Goal: Task Accomplishment & Management: Use online tool/utility

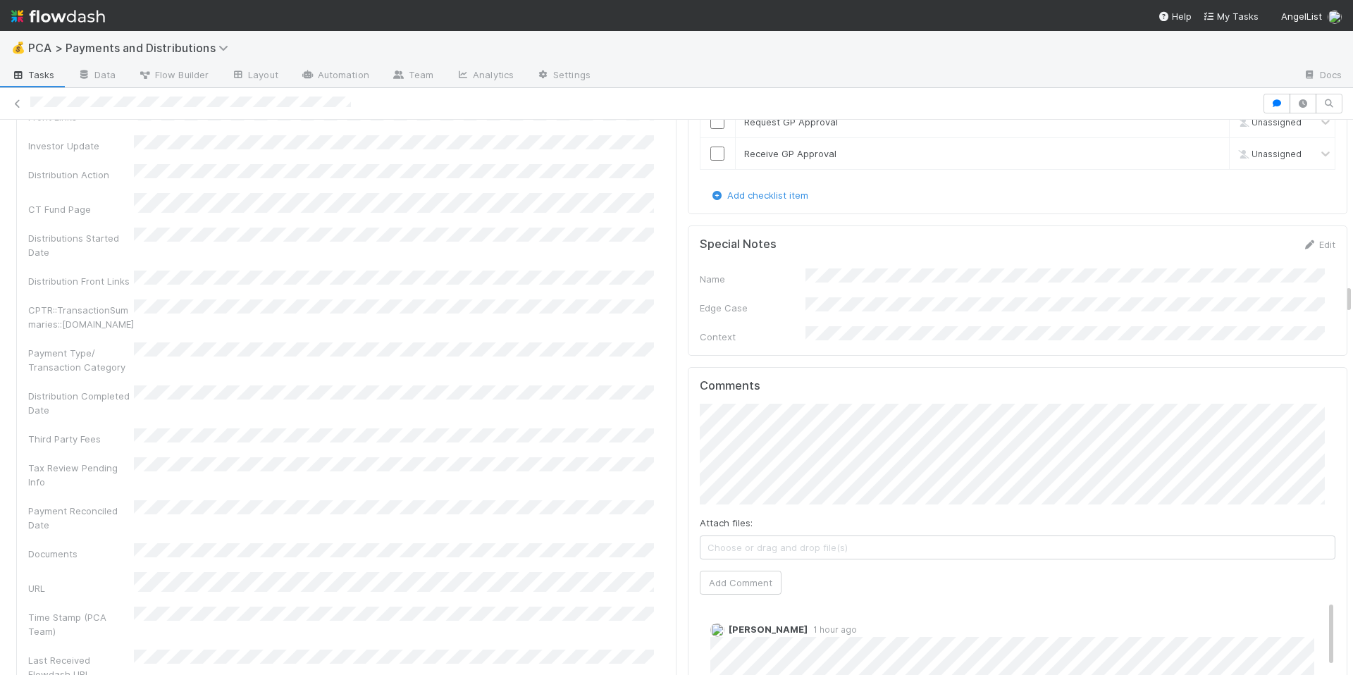
scroll to position [3089, 0]
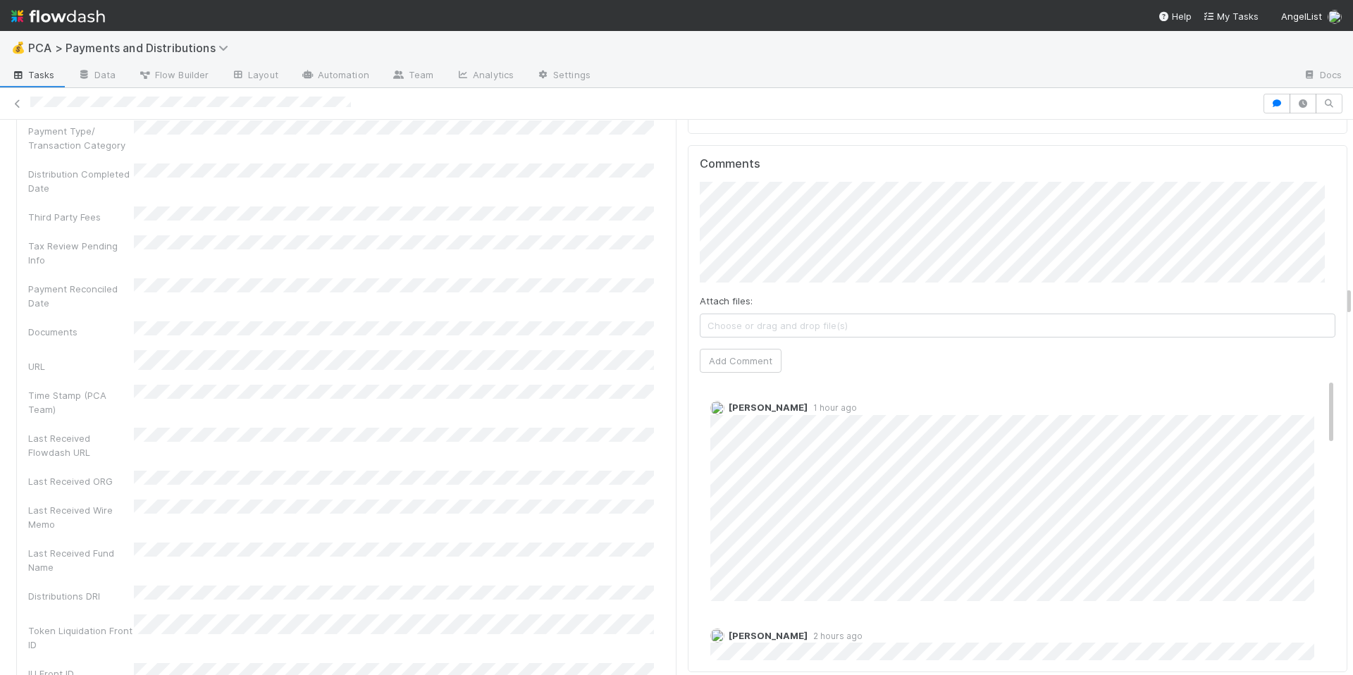
click at [627, 473] on div "Company Has fund interest Fund interest intake form Needs manual IU Finance CT …" at bounding box center [346, 59] width 636 height 1242
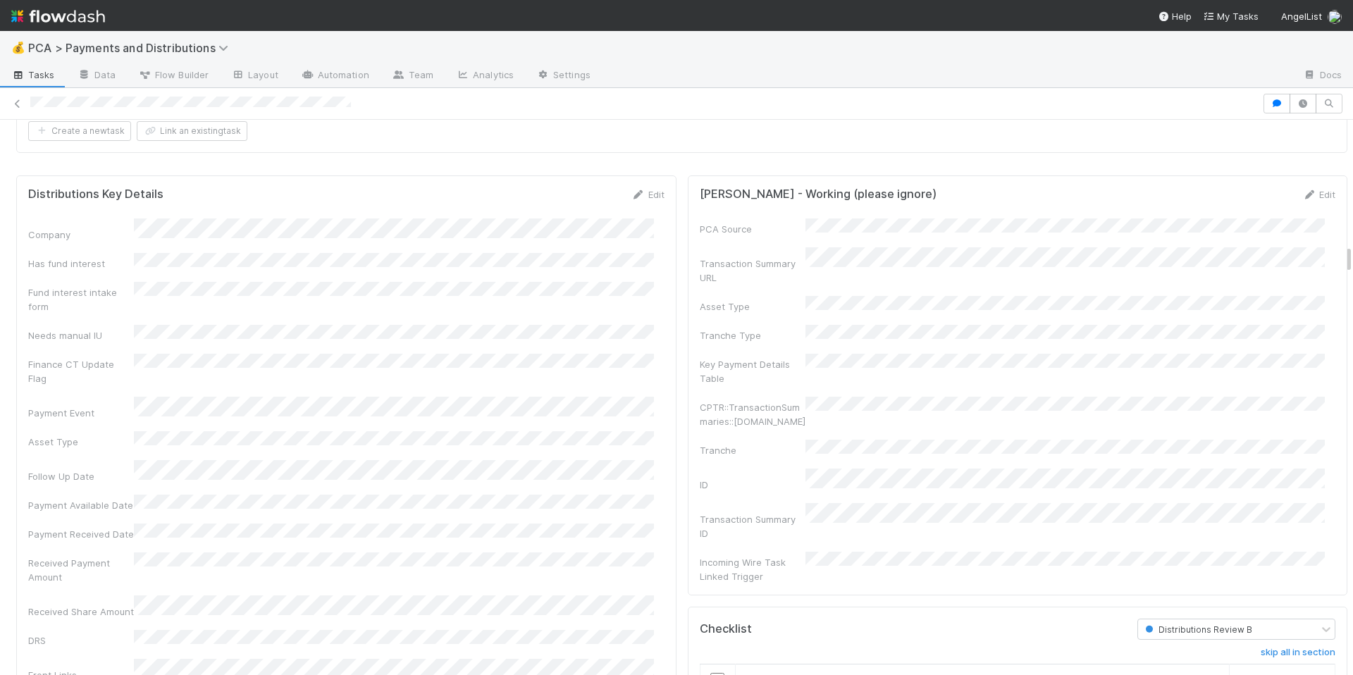
scroll to position [2308, 0]
click at [641, 190] on link "Edit" at bounding box center [647, 195] width 33 height 11
click at [589, 199] on button "Save" at bounding box center [589, 200] width 40 height 24
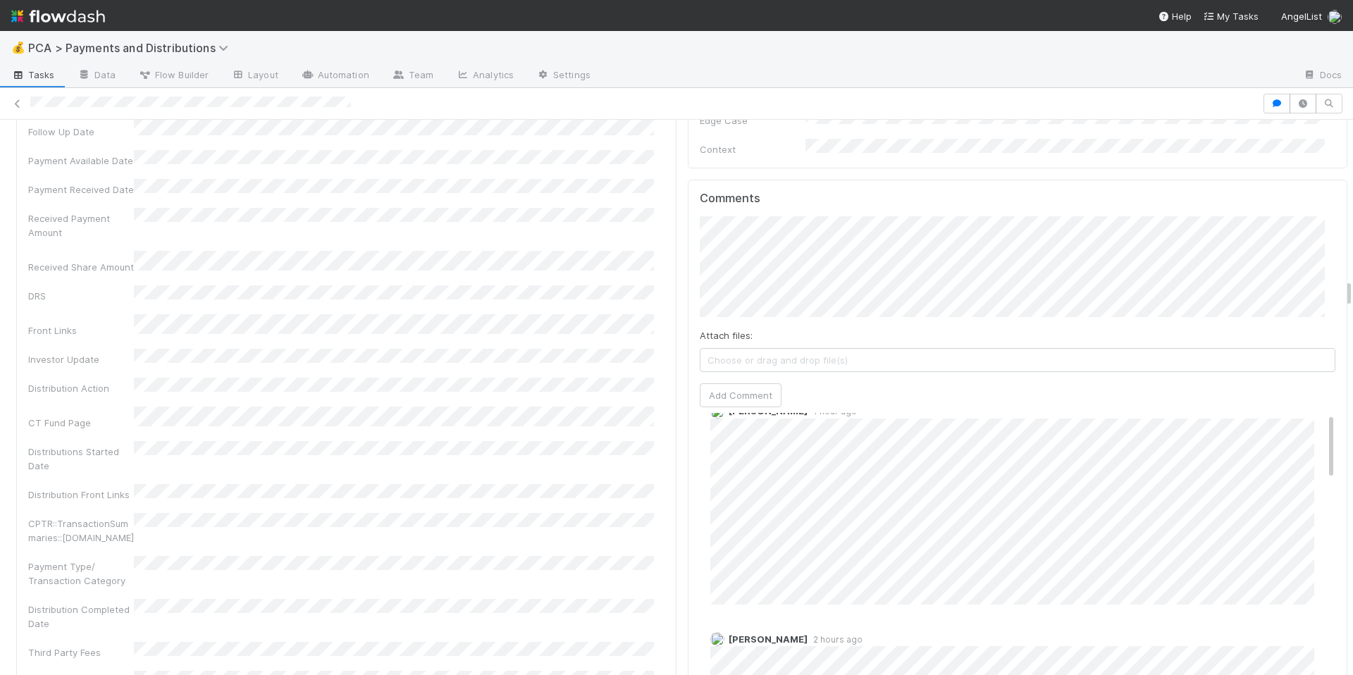
scroll to position [0, 0]
drag, startPoint x: 652, startPoint y: 454, endPoint x: 575, endPoint y: 422, distance: 83.7
click at [650, 556] on div "Payment Type/ Transaction Category" at bounding box center [346, 572] width 636 height 32
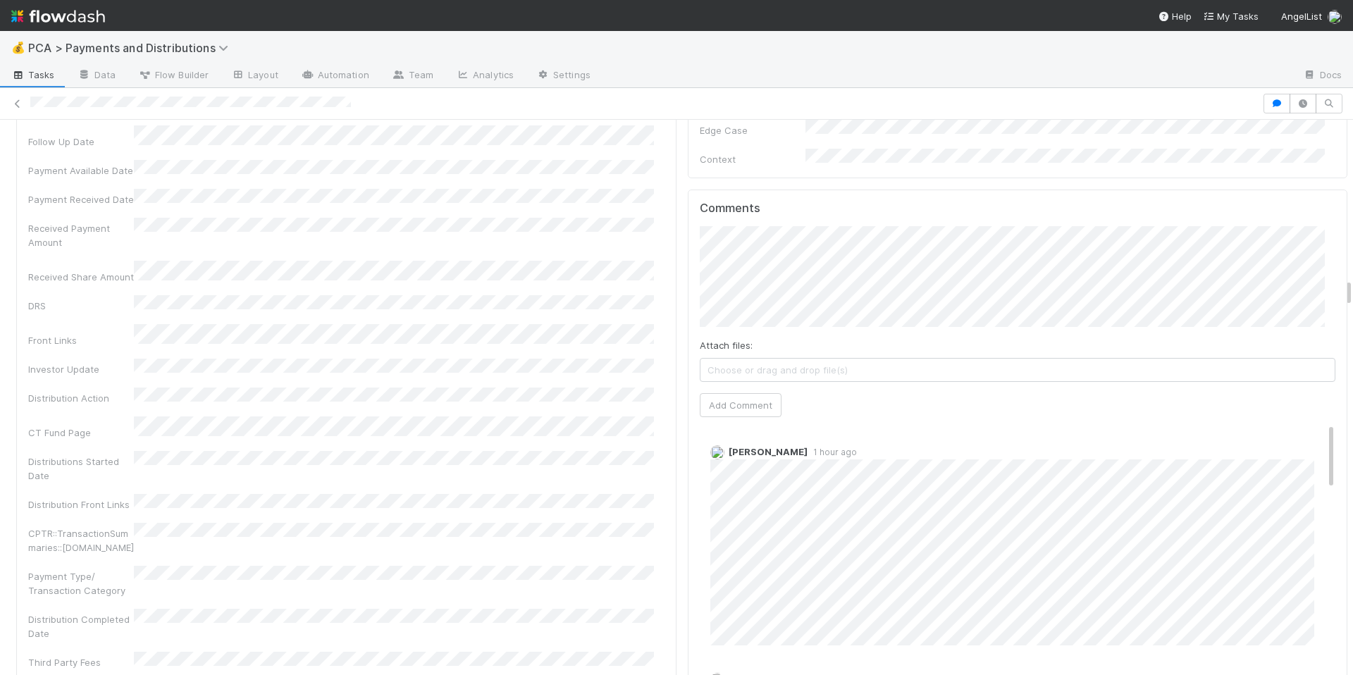
scroll to position [3033, 0]
click at [593, 577] on div "Payment Type/ Transaction Category" at bounding box center [346, 593] width 636 height 32
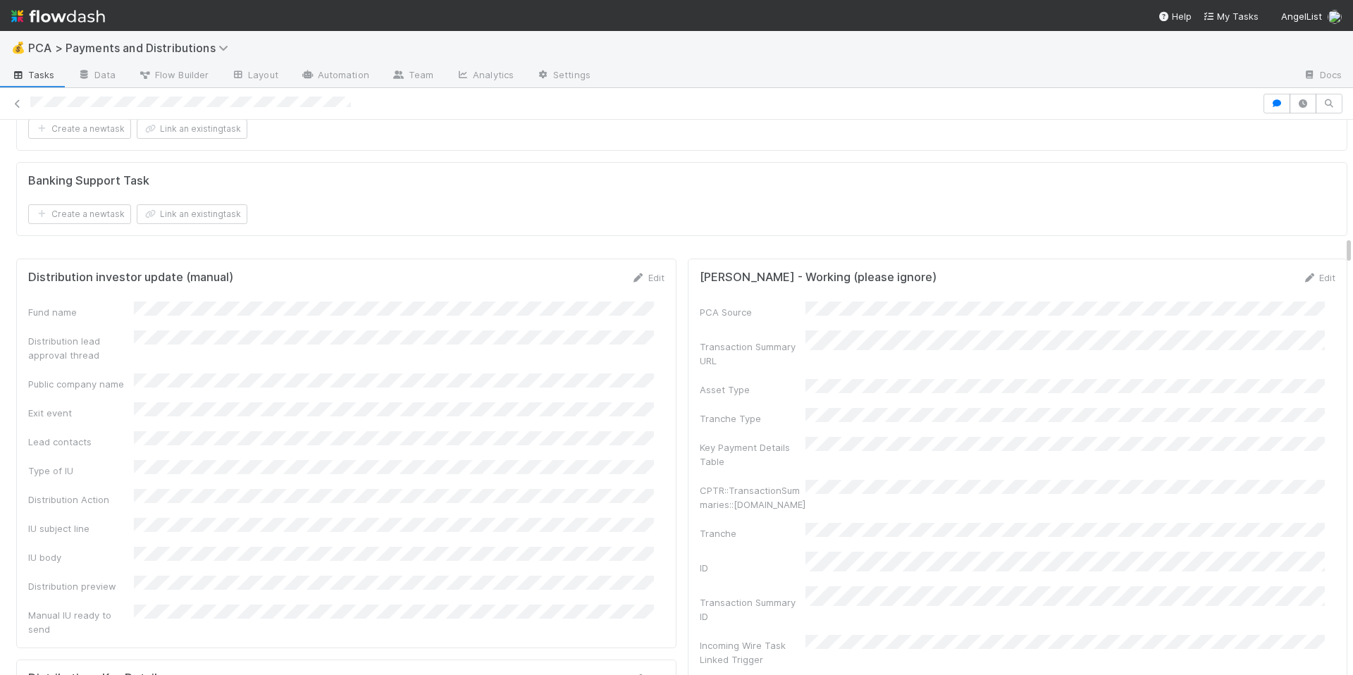
scroll to position [2226, 0]
click at [635, 275] on link "Edit" at bounding box center [647, 277] width 33 height 11
click at [530, 183] on form "Banking Support Task Create a new task Link an existing task" at bounding box center [681, 199] width 1307 height 51
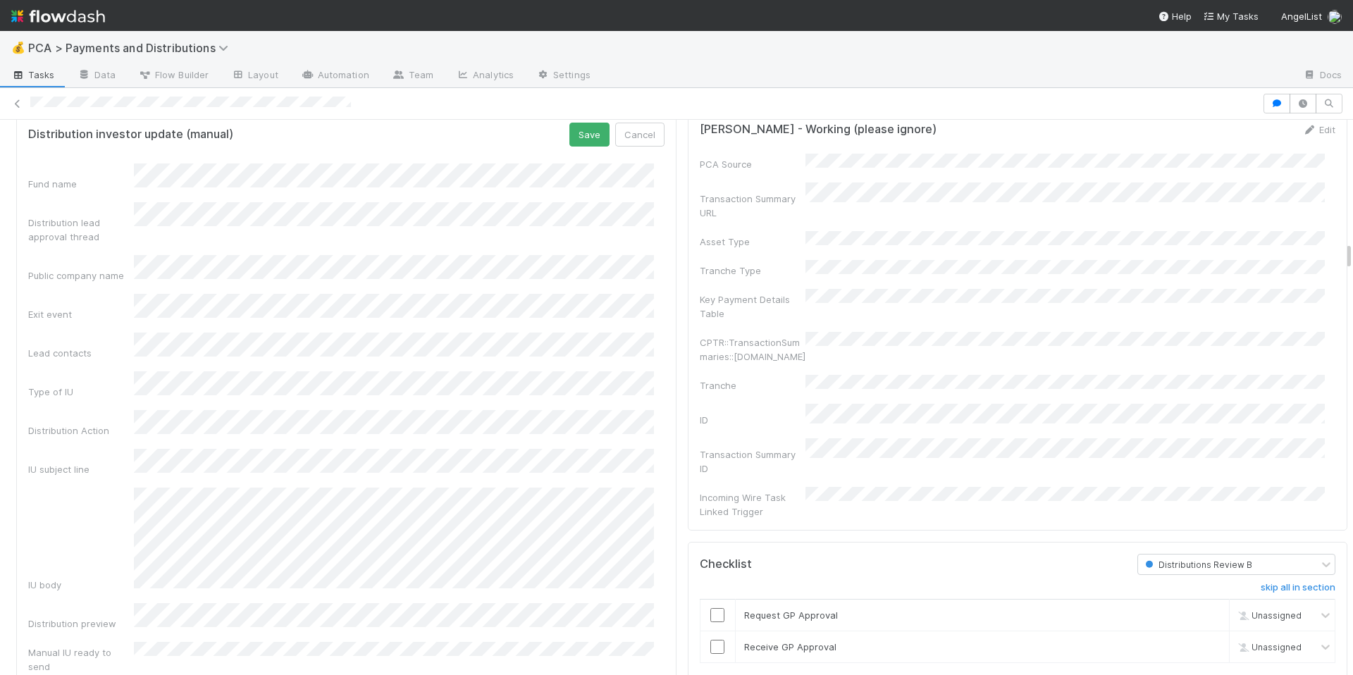
scroll to position [2363, 0]
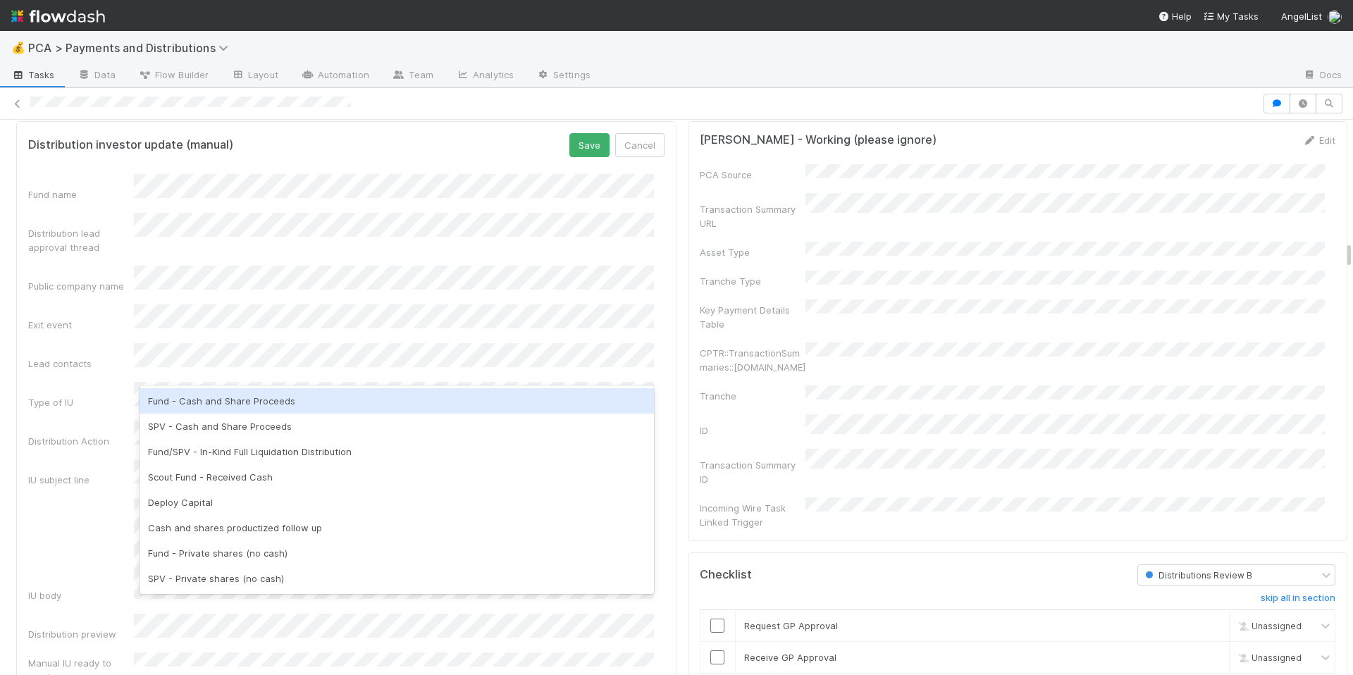
click at [244, 403] on div "Fund - Cash and Share Proceeds" at bounding box center [396, 400] width 514 height 25
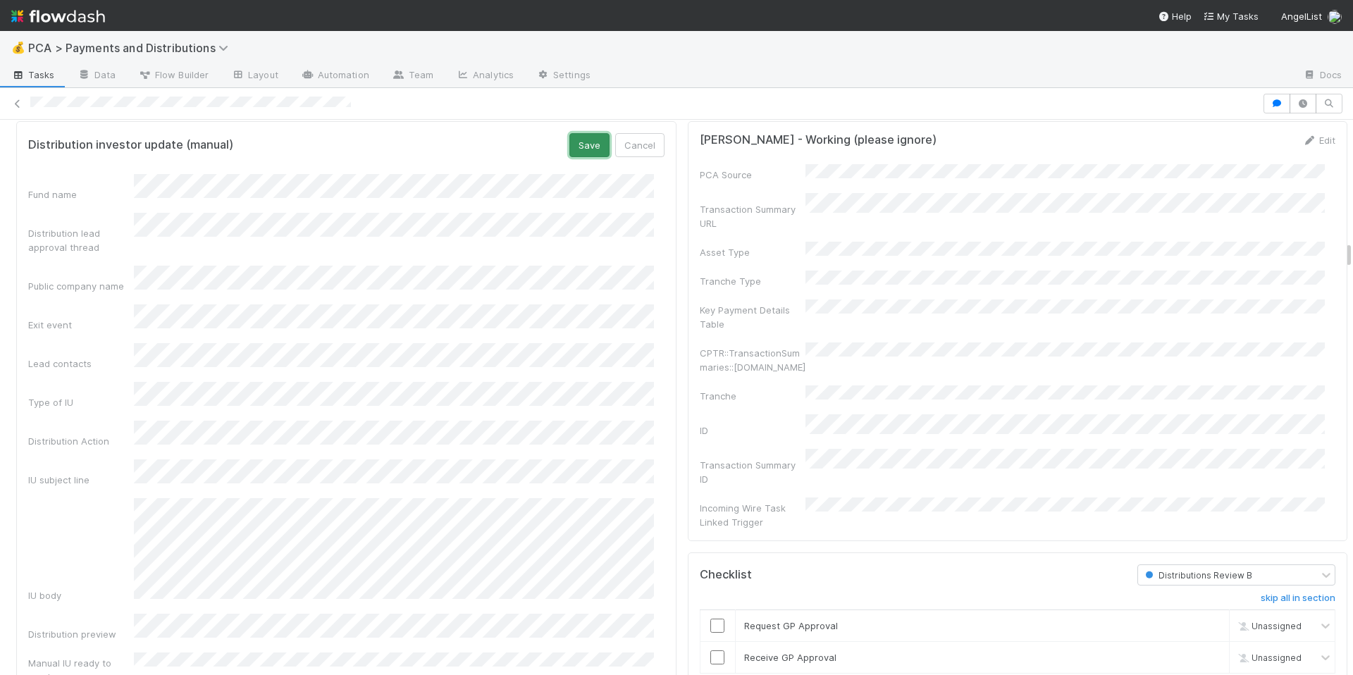
click at [576, 143] on button "Save" at bounding box center [589, 145] width 40 height 24
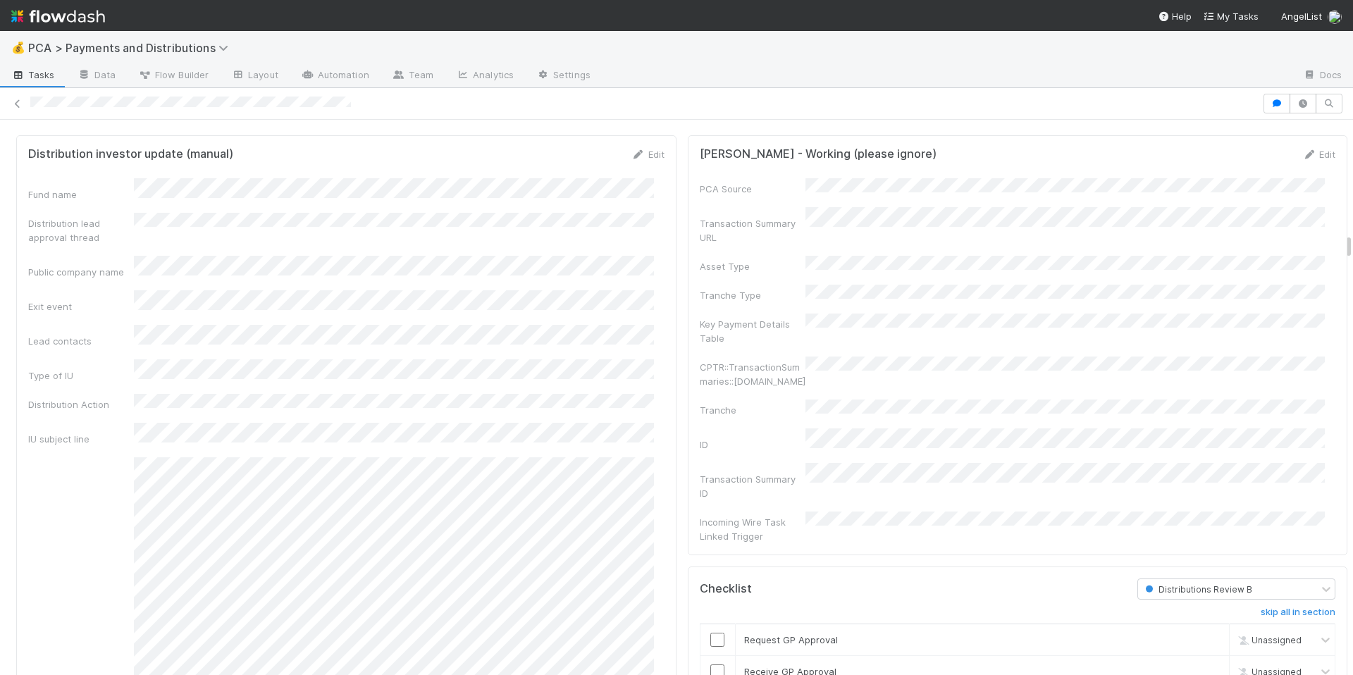
scroll to position [2336, 0]
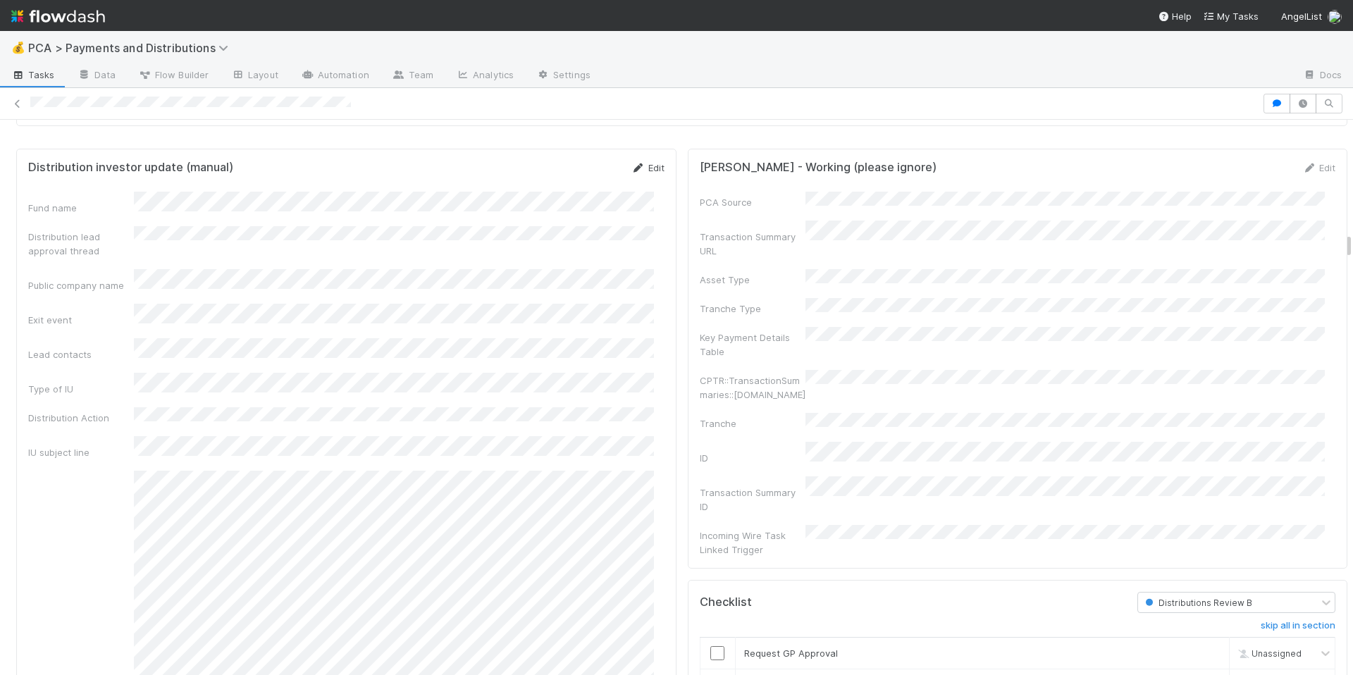
click at [635, 162] on link "Edit" at bounding box center [647, 167] width 33 height 11
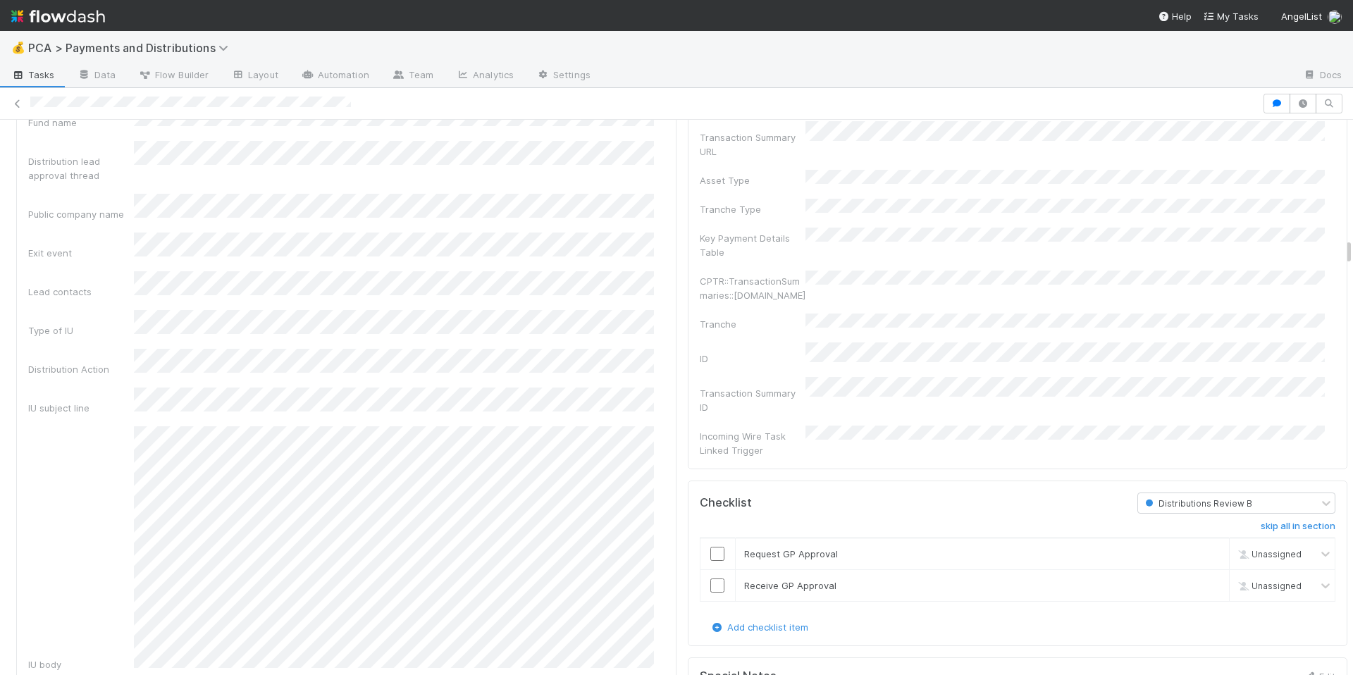
scroll to position [2436, 0]
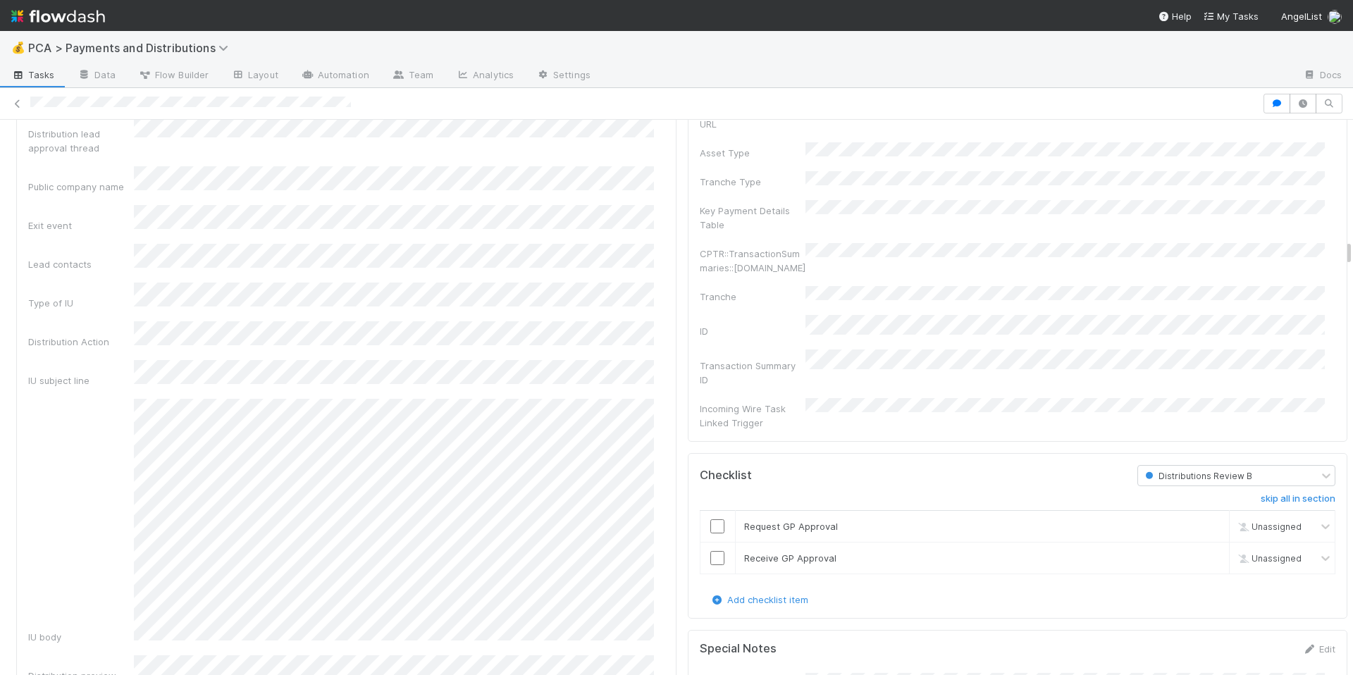
scroll to position [2227, 0]
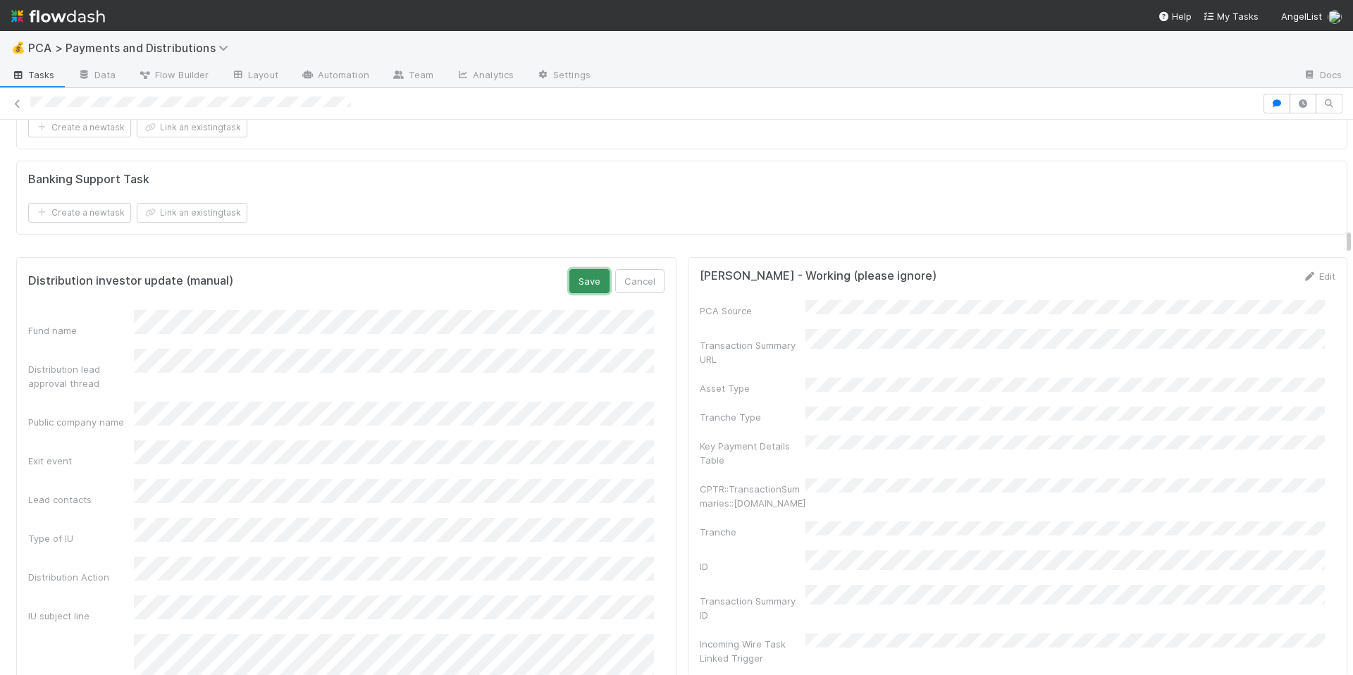
click at [569, 278] on button "Save" at bounding box center [589, 281] width 40 height 24
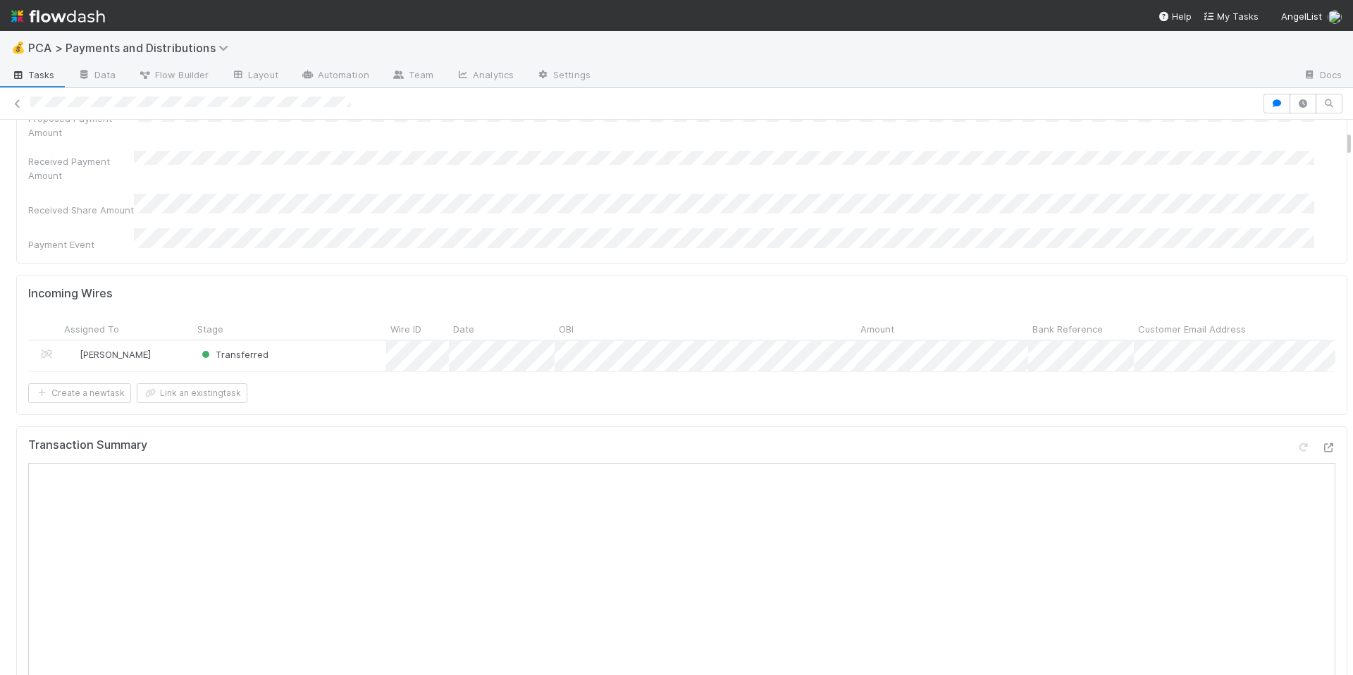
scroll to position [195, 0]
